Goal: Obtain resource: Obtain resource

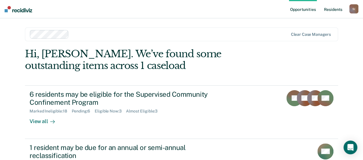
click at [337, 11] on link "Resident s" at bounding box center [332, 9] width 21 height 18
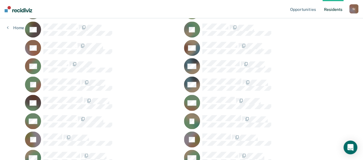
scroll to position [201, 0]
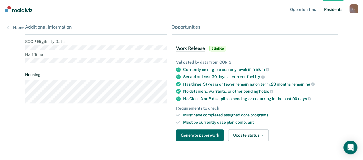
scroll to position [86, 0]
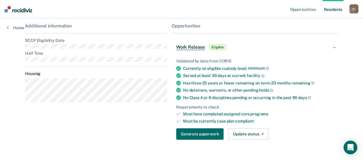
click at [199, 48] on span "Work Release" at bounding box center [190, 47] width 29 height 6
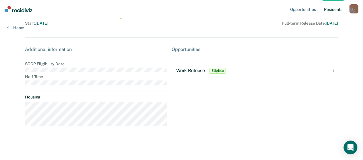
scroll to position [62, 0]
click at [337, 72] on div "Work Release Eligible" at bounding box center [254, 71] width 166 height 18
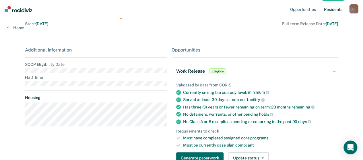
scroll to position [86, 0]
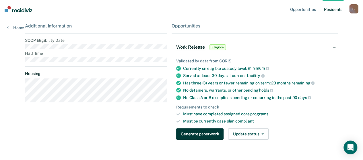
click at [209, 134] on button "Generate paperwork" at bounding box center [199, 133] width 47 height 11
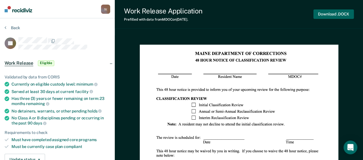
click at [338, 15] on button "Download .DOCX" at bounding box center [333, 13] width 40 height 9
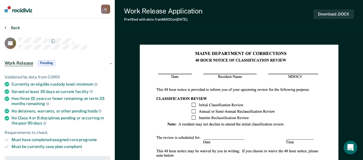
click at [16, 30] on button "Back" at bounding box center [12, 27] width 15 height 5
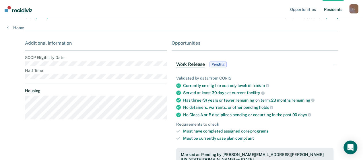
scroll to position [65, 0]
